Goal: Use online tool/utility: Utilize a website feature to perform a specific function

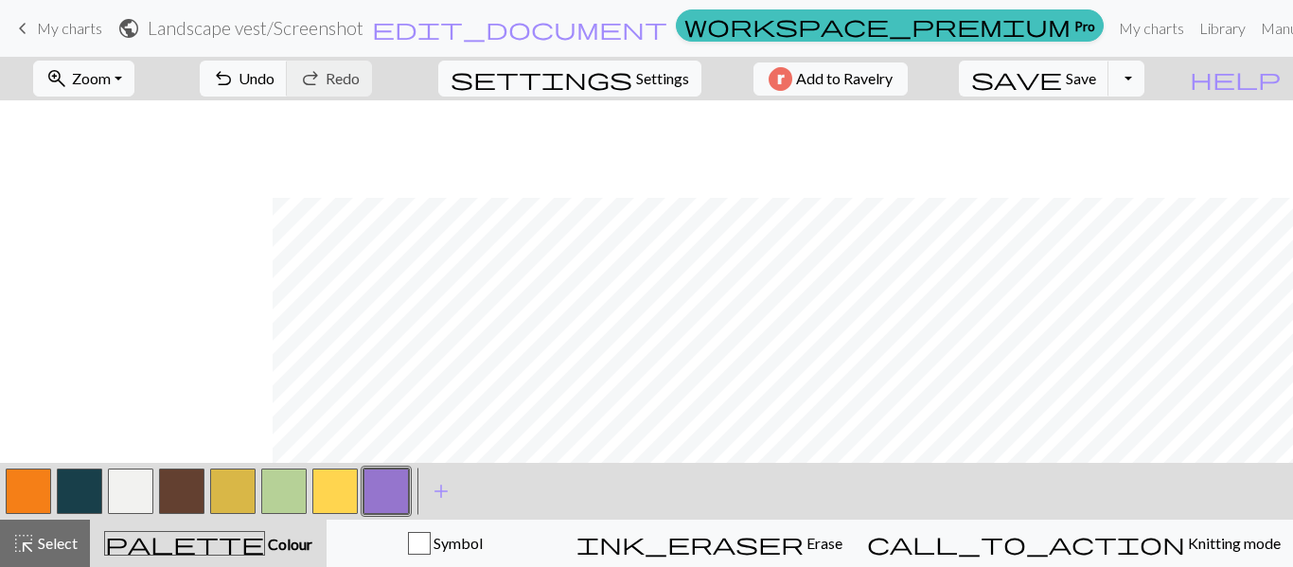
scroll to position [97, 273]
click at [135, 484] on button "button" at bounding box center [130, 490] width 45 height 45
click at [385, 505] on button "button" at bounding box center [385, 490] width 45 height 45
click at [140, 486] on button "button" at bounding box center [130, 490] width 45 height 45
click at [381, 483] on button "button" at bounding box center [385, 490] width 45 height 45
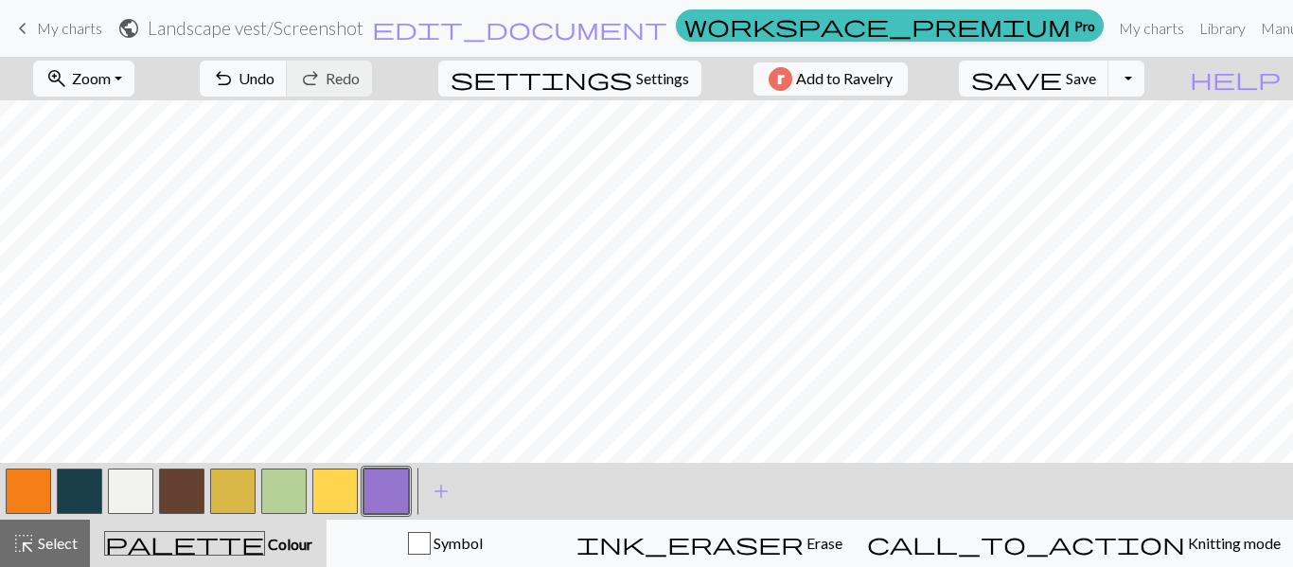
click at [135, 493] on button "button" at bounding box center [130, 490] width 45 height 45
click at [288, 77] on button "undo Undo Undo" at bounding box center [244, 79] width 88 height 36
click at [111, 77] on span "Zoom" at bounding box center [91, 78] width 39 height 18
click at [115, 231] on button "50%" at bounding box center [109, 227] width 150 height 30
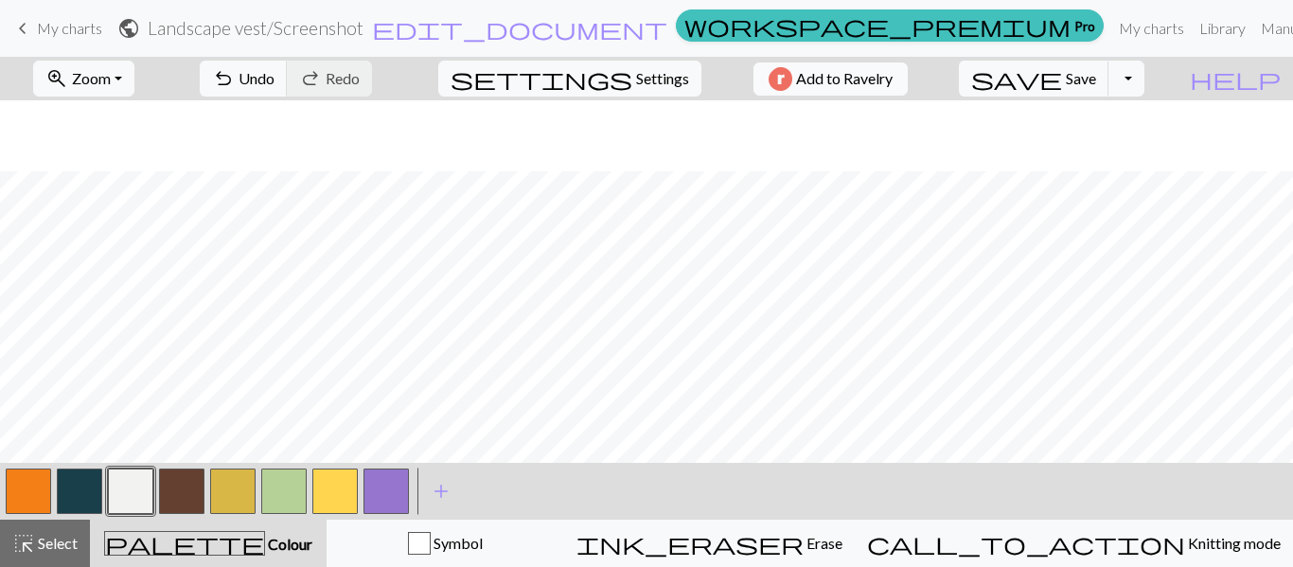
scroll to position [720, 2]
click at [1144, 91] on button "Toggle Dropdown" at bounding box center [1126, 79] width 36 height 36
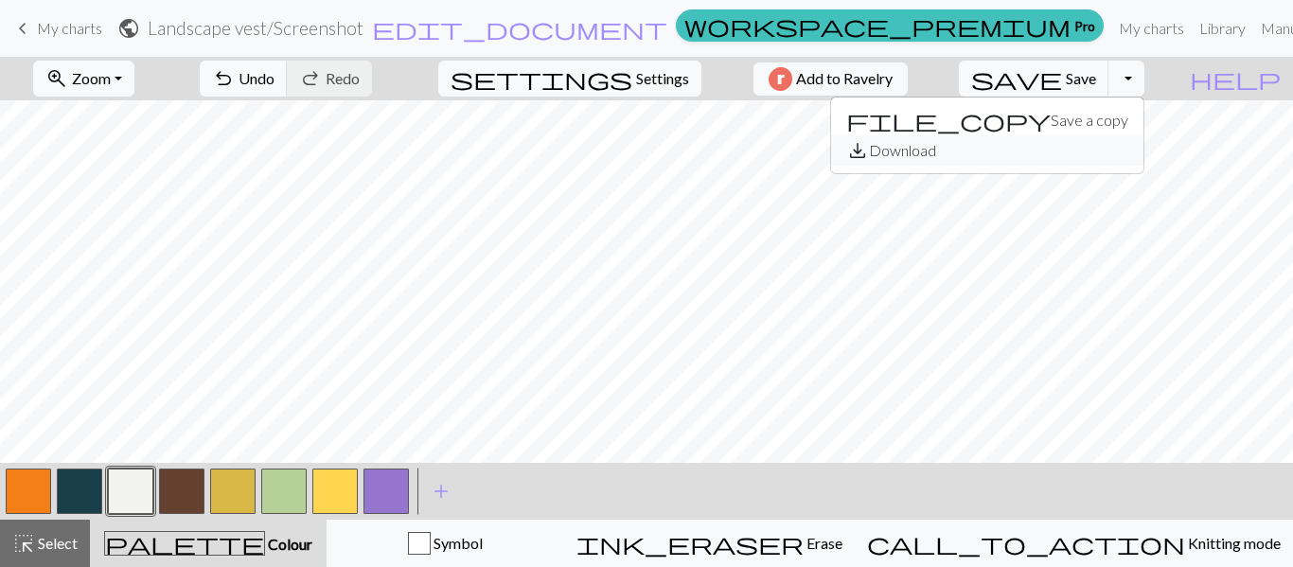
click at [1105, 151] on button "save_alt Download" at bounding box center [987, 150] width 312 height 30
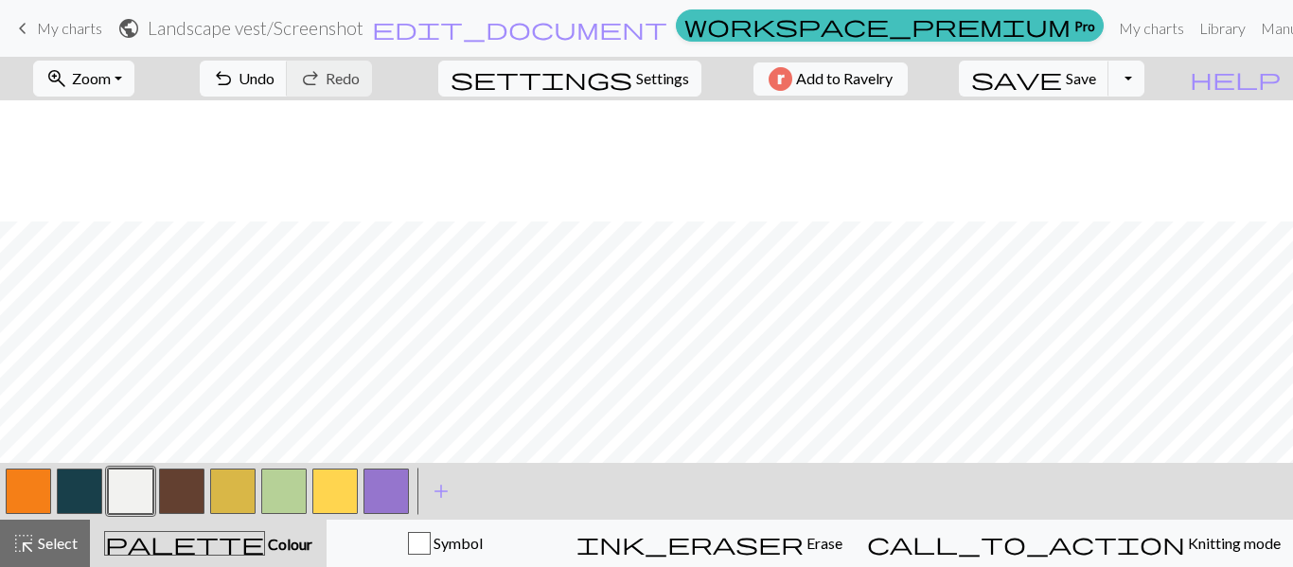
scroll to position [841, 2]
click at [1144, 81] on button "Toggle Dropdown" at bounding box center [1126, 79] width 36 height 36
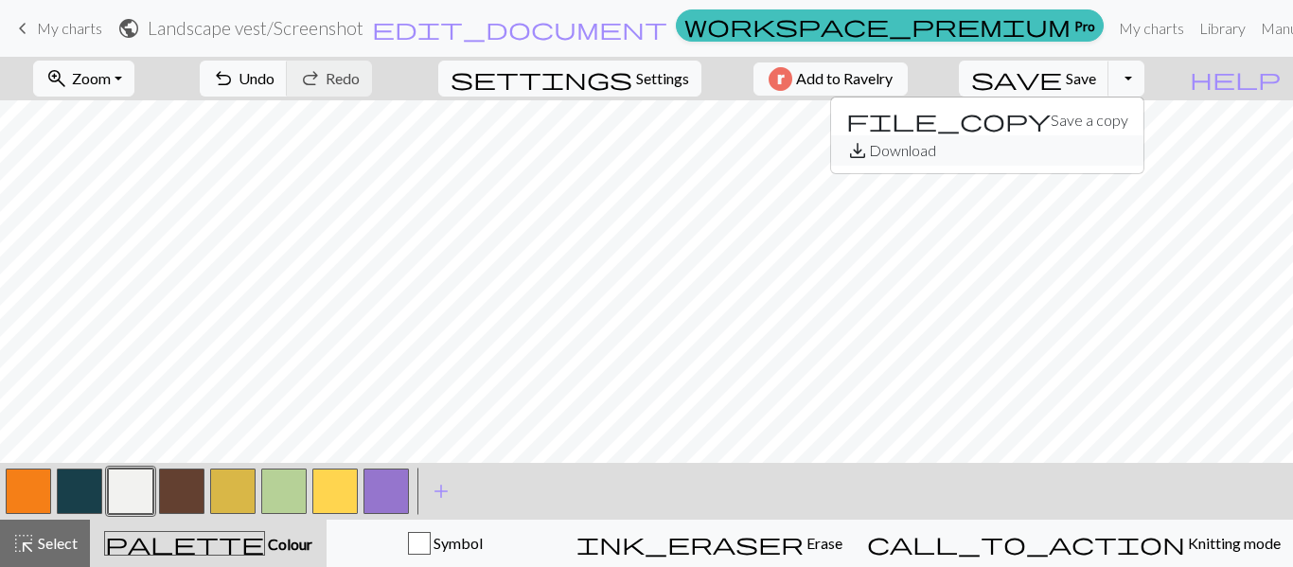
click at [1117, 158] on button "save_alt Download" at bounding box center [987, 150] width 312 height 30
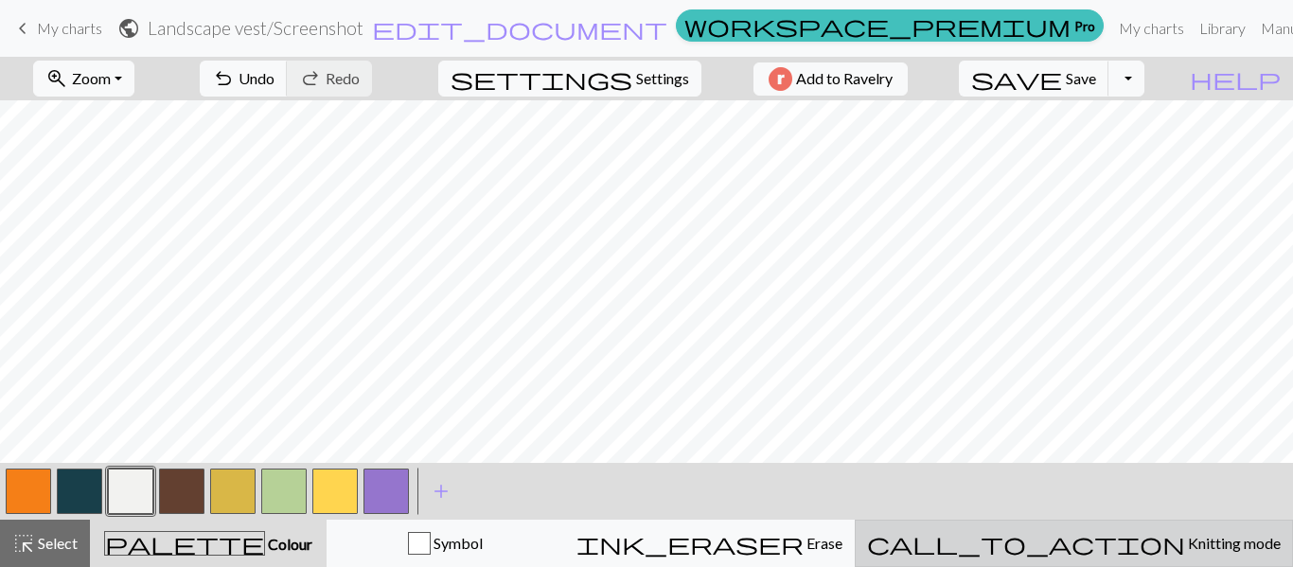
click at [1185, 540] on span "Knitting mode" at bounding box center [1233, 543] width 96 height 18
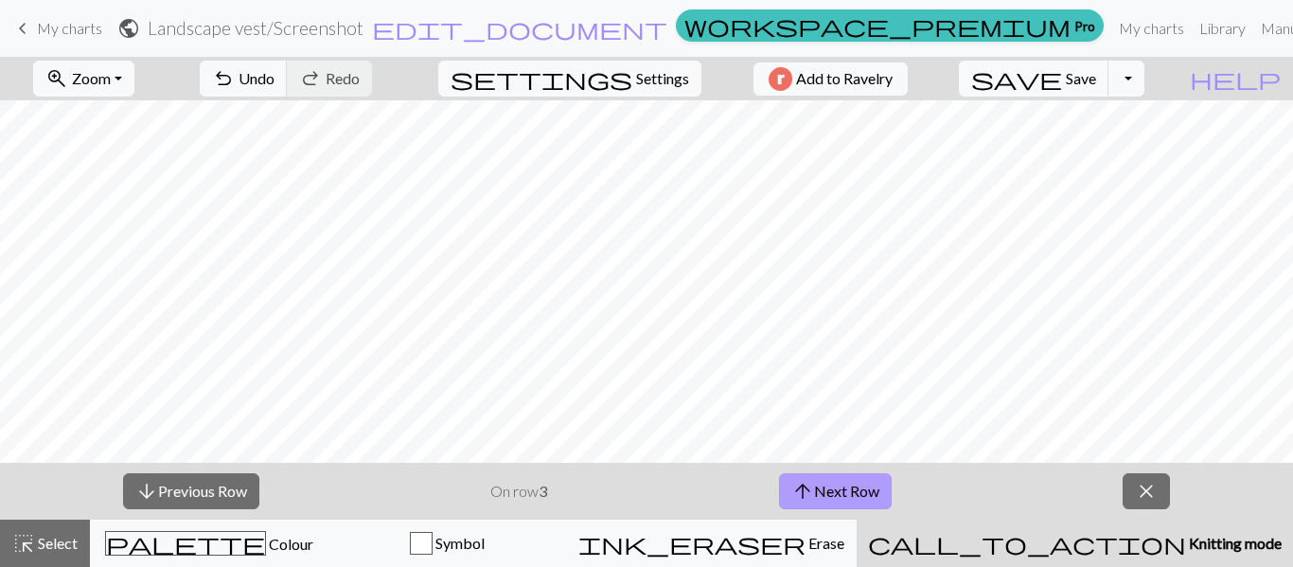
click at [832, 491] on button "arrow_upward Next Row" at bounding box center [835, 491] width 113 height 36
click at [832, 489] on button "arrow_upward Next Row" at bounding box center [835, 491] width 113 height 36
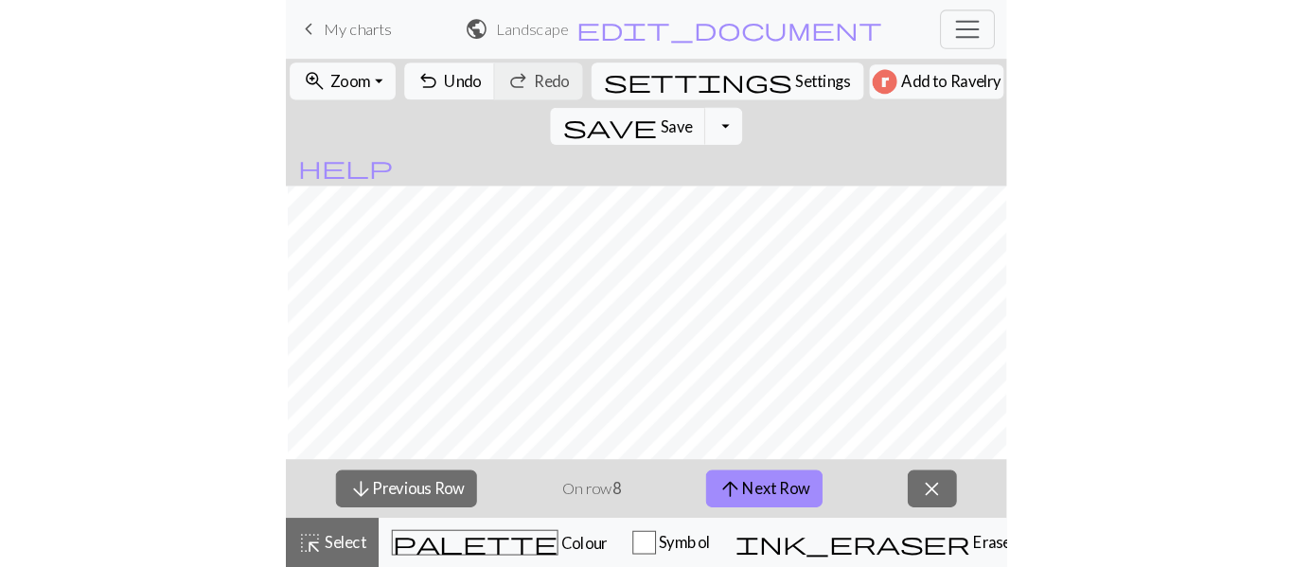
scroll to position [777, 9]
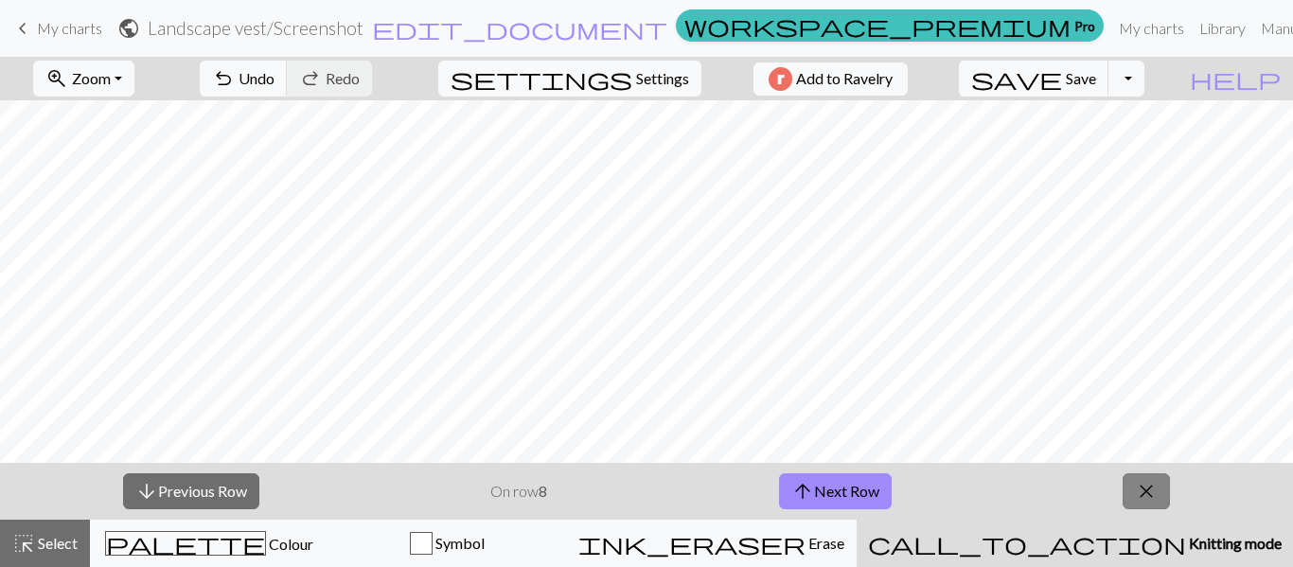
click at [1149, 488] on span "close" at bounding box center [1146, 491] width 23 height 26
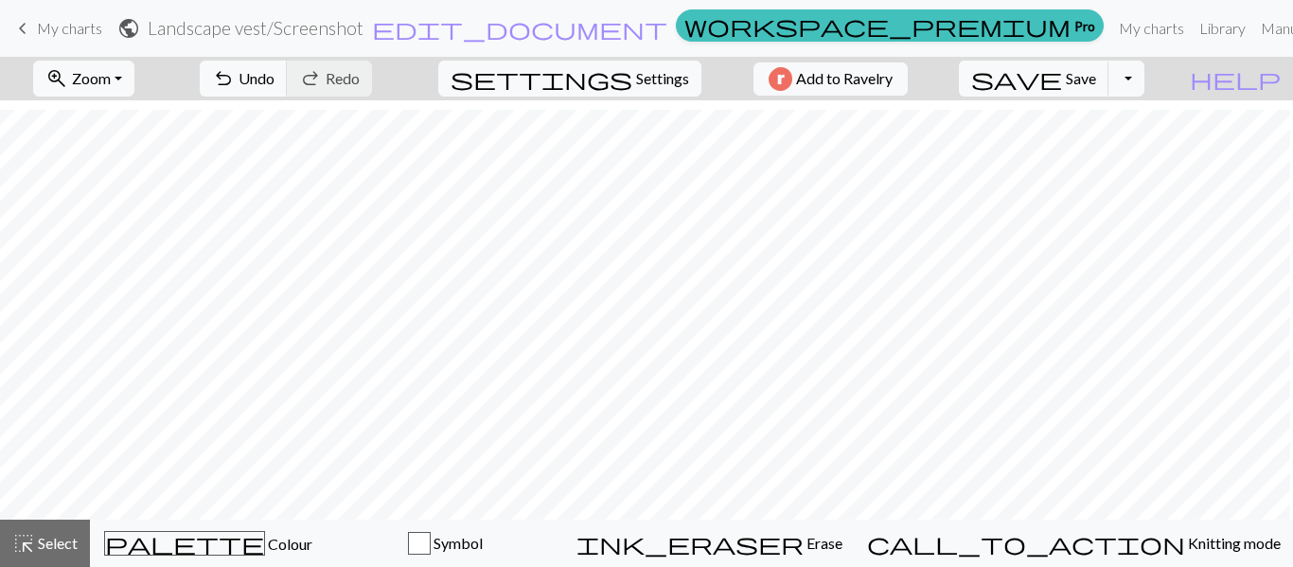
scroll to position [789, 0]
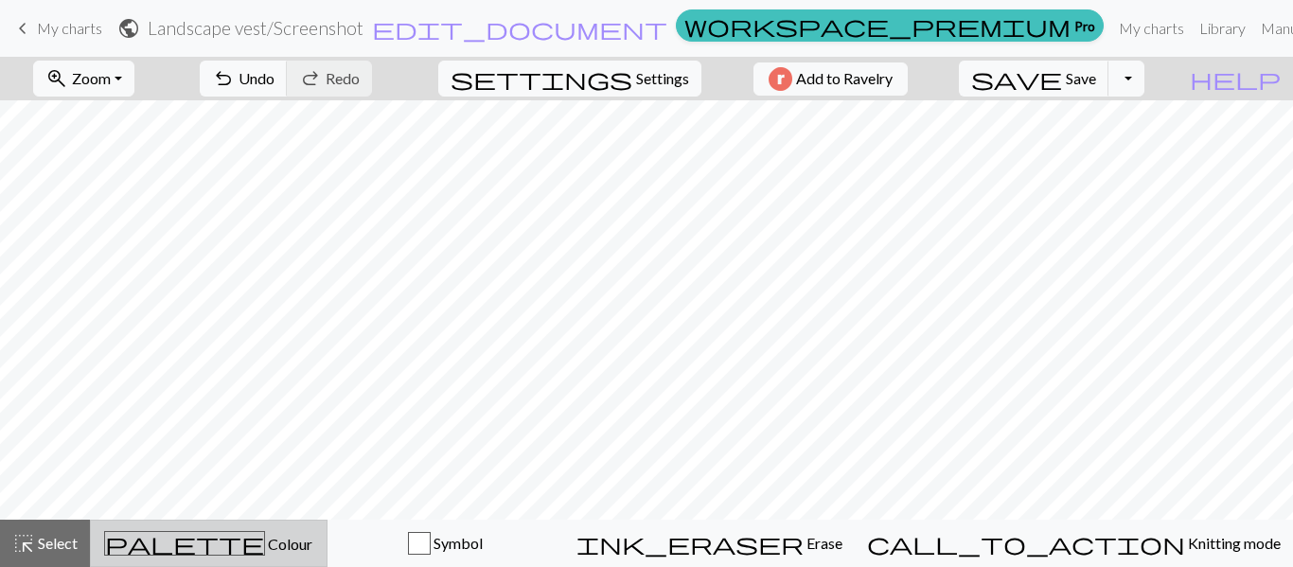
click at [212, 545] on span "palette" at bounding box center [184, 543] width 159 height 26
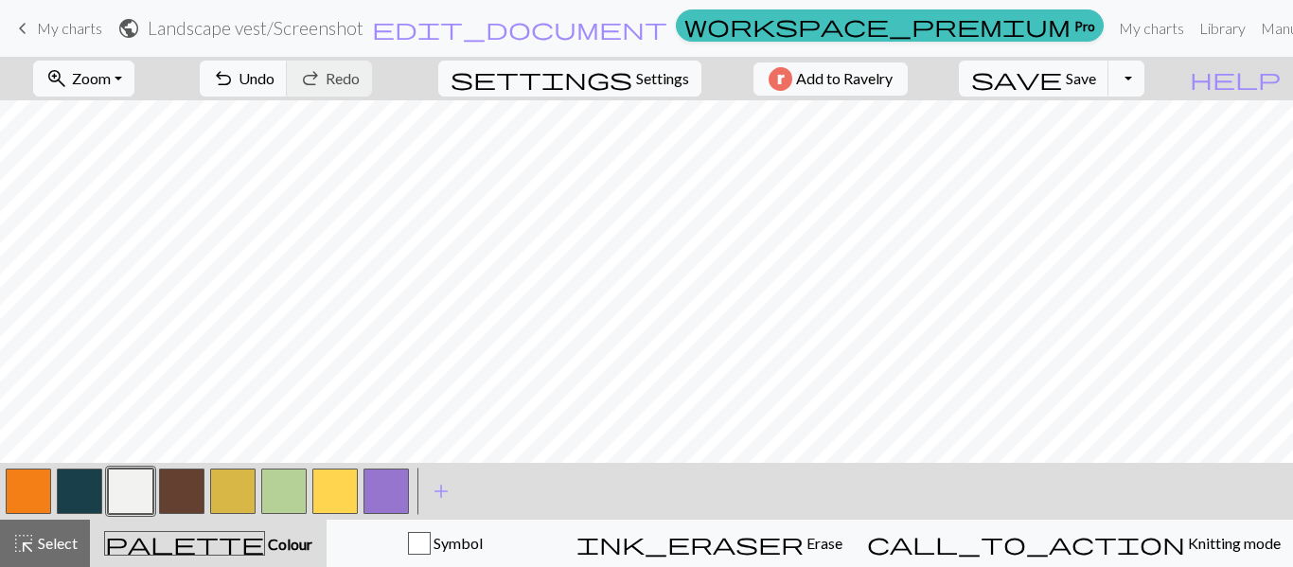
click at [181, 492] on button "button" at bounding box center [181, 490] width 45 height 45
click at [33, 487] on button "button" at bounding box center [28, 490] width 45 height 45
click at [188, 485] on button "button" at bounding box center [181, 490] width 45 height 45
click at [23, 493] on button "button" at bounding box center [28, 490] width 45 height 45
click at [189, 479] on button "button" at bounding box center [181, 490] width 45 height 45
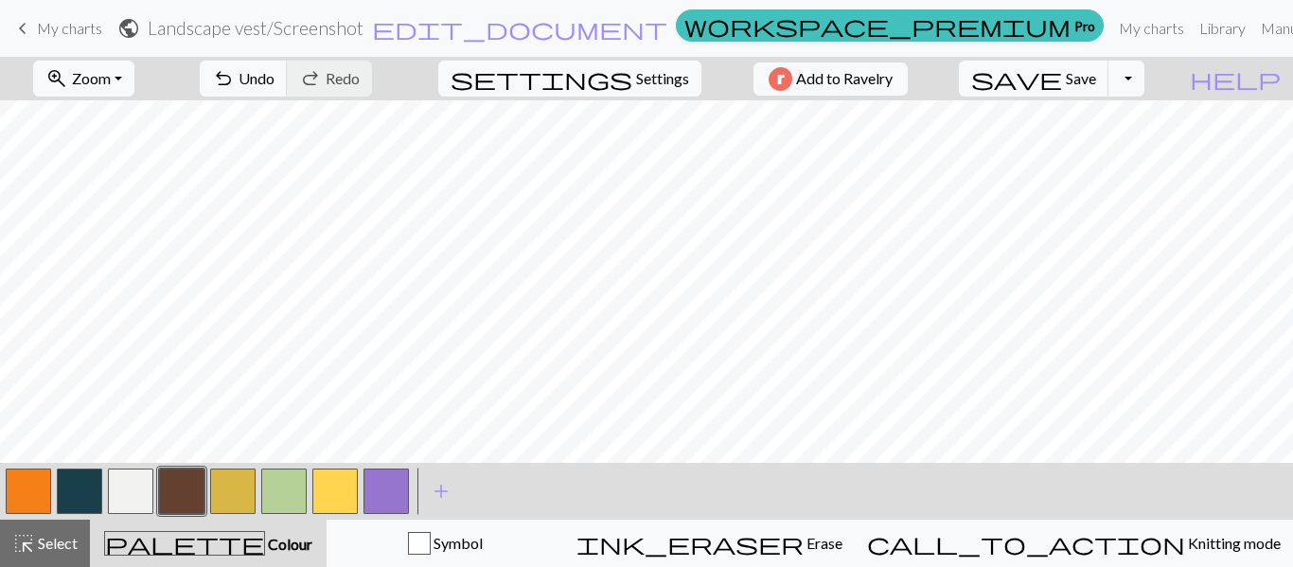
click at [84, 485] on button "button" at bounding box center [79, 490] width 45 height 45
click at [188, 475] on button "button" at bounding box center [181, 490] width 45 height 45
click at [62, 500] on button "button" at bounding box center [79, 490] width 45 height 45
click at [197, 488] on button "button" at bounding box center [181, 490] width 45 height 45
click at [75, 486] on button "button" at bounding box center [79, 490] width 45 height 45
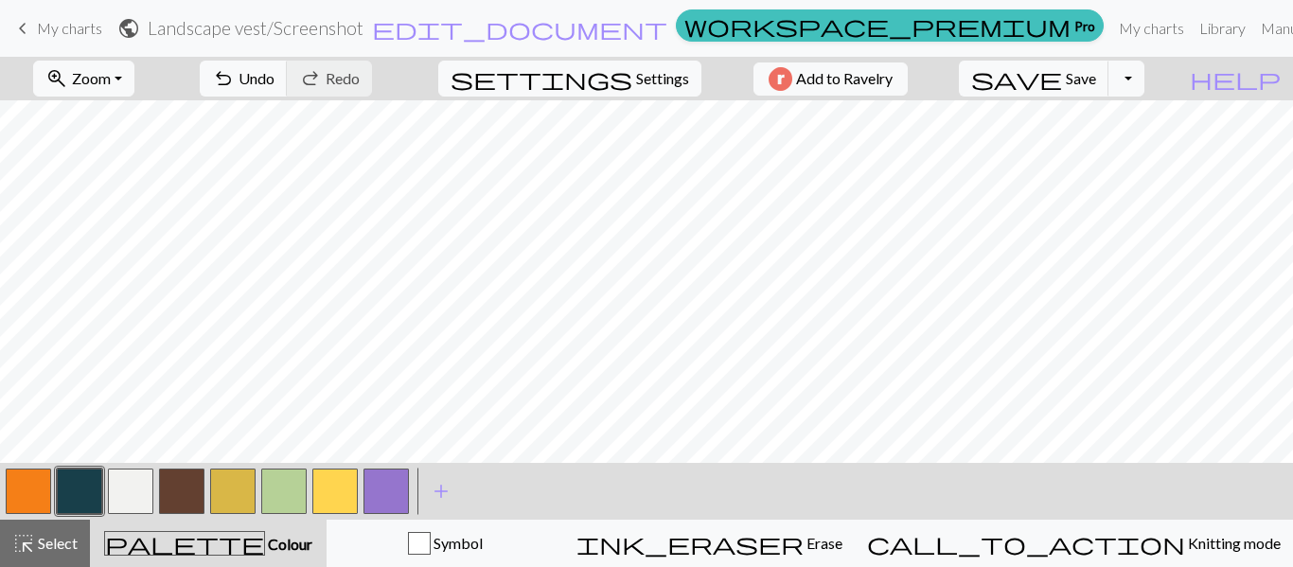
click at [179, 496] on button "button" at bounding box center [181, 490] width 45 height 45
click at [73, 490] on button "button" at bounding box center [79, 490] width 45 height 45
click at [185, 475] on button "button" at bounding box center [181, 490] width 45 height 45
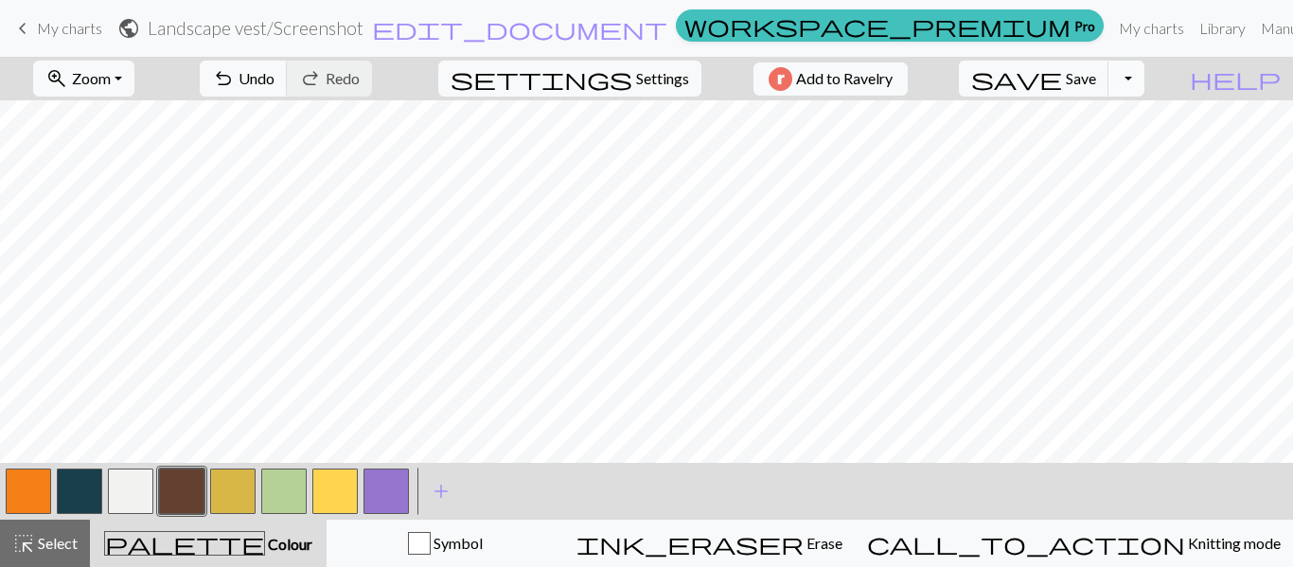
click at [1144, 83] on button "Toggle Dropdown" at bounding box center [1126, 79] width 36 height 36
click at [1118, 148] on button "save_alt Download" at bounding box center [987, 150] width 312 height 30
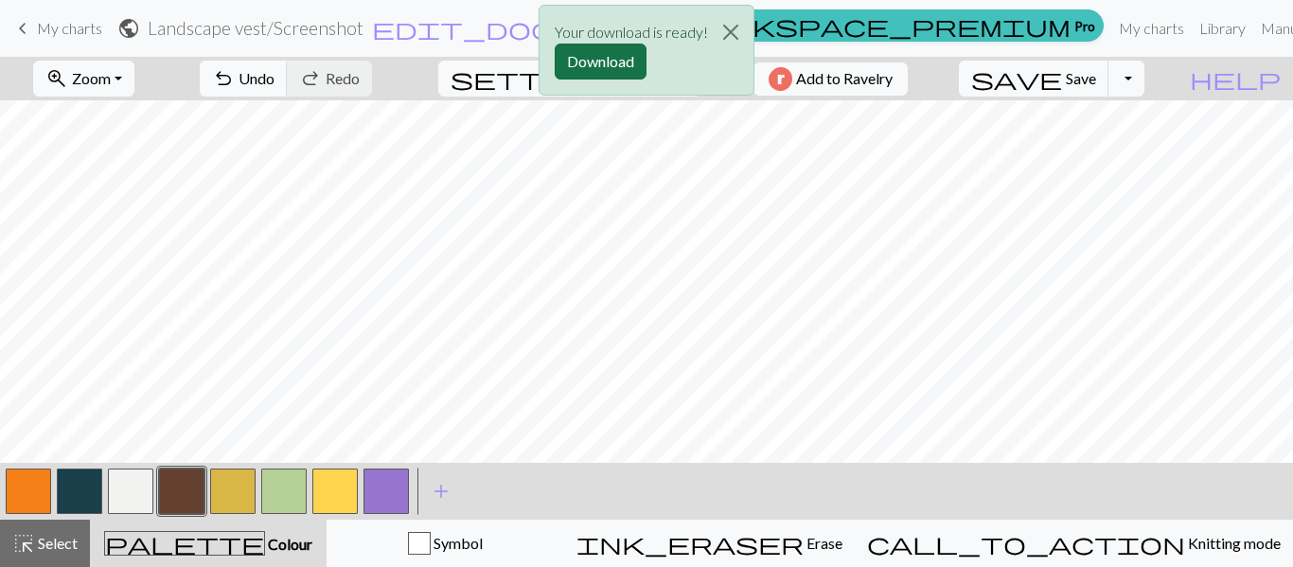
click at [615, 61] on button "Download" at bounding box center [601, 62] width 92 height 36
